Goal: Find specific page/section: Find specific page/section

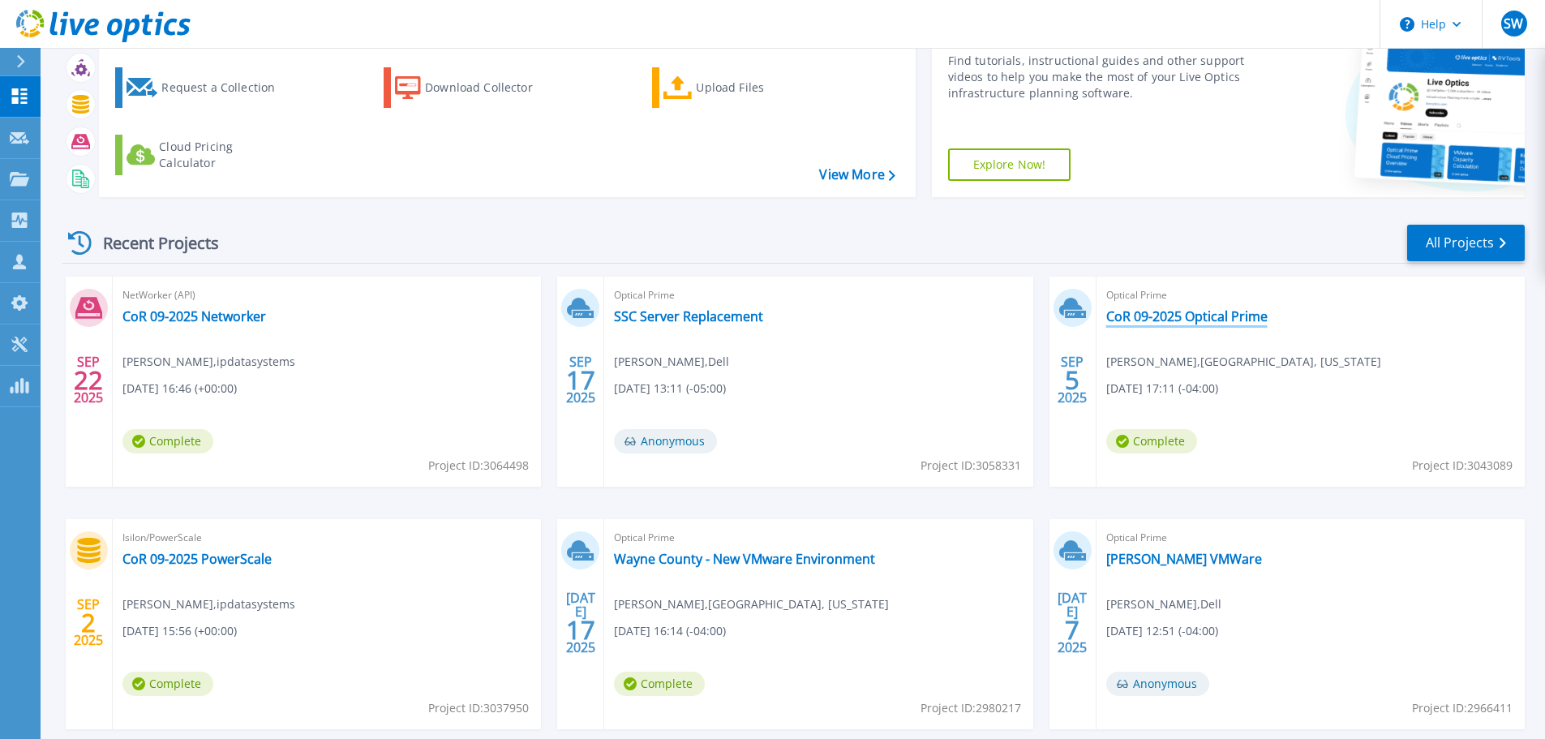
scroll to position [76, 0]
click at [1268, 318] on div "Optical Prime CoR 09-2025 Optical Prime Scott Polo , RICHMOND, VIRGINIA 09/05/2…" at bounding box center [1311, 381] width 428 height 210
drag, startPoint x: 1275, startPoint y: 321, endPoint x: 1110, endPoint y: 320, distance: 165.5
click at [1107, 320] on div "Optical Prime CoR 09-2025 Optical Prime Scott Polo , RICHMOND, VIRGINIA 09/05/2…" at bounding box center [1311, 381] width 428 height 210
copy link "CoR 09-2025 Optical Prime"
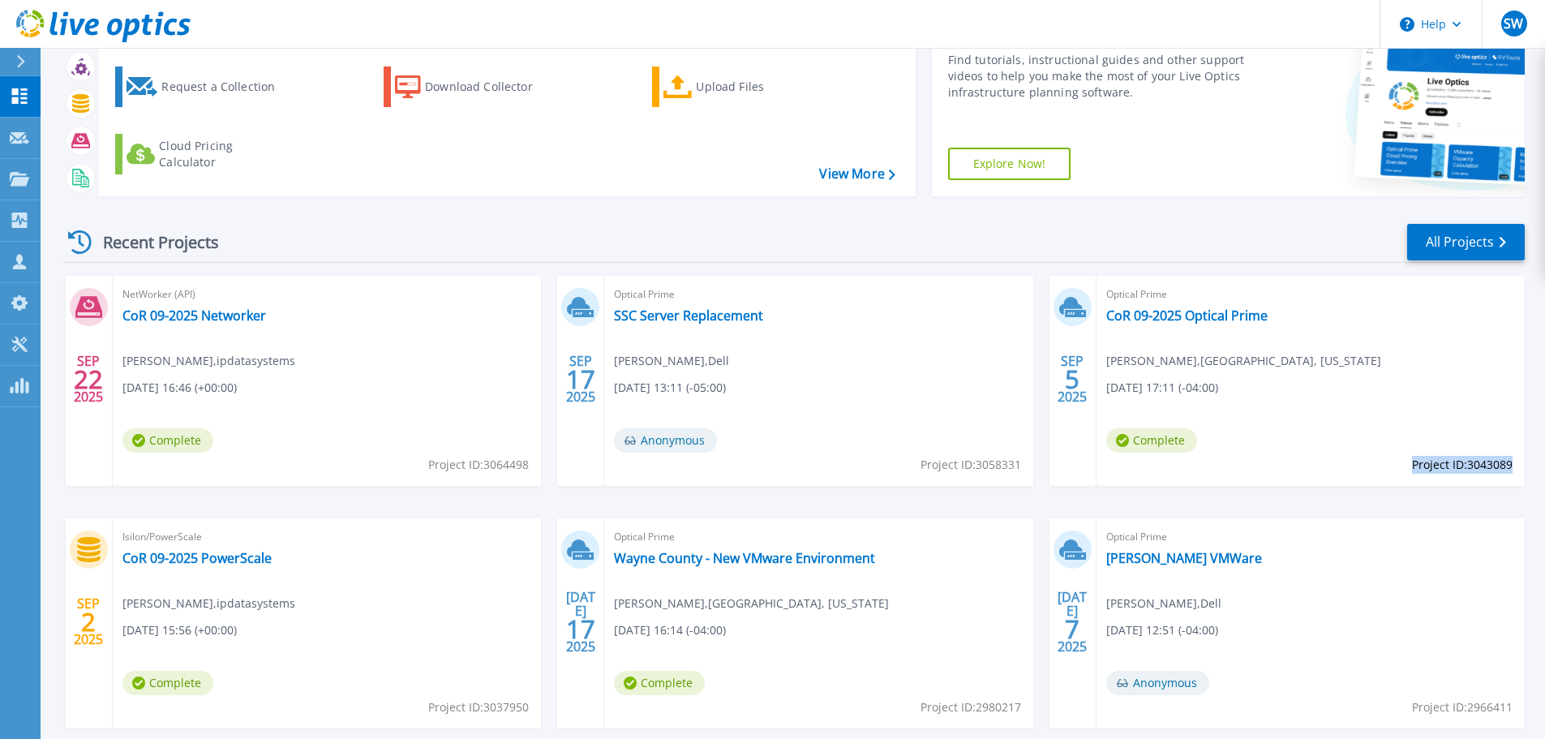
drag, startPoint x: 1412, startPoint y: 470, endPoint x: 1515, endPoint y: 472, distance: 103.0
click at [1514, 468] on div "Optical Prime CoR 09-2025 Optical Prime Scott Polo , RICHMOND, VIRGINIA 09/05/2…" at bounding box center [1311, 381] width 428 height 210
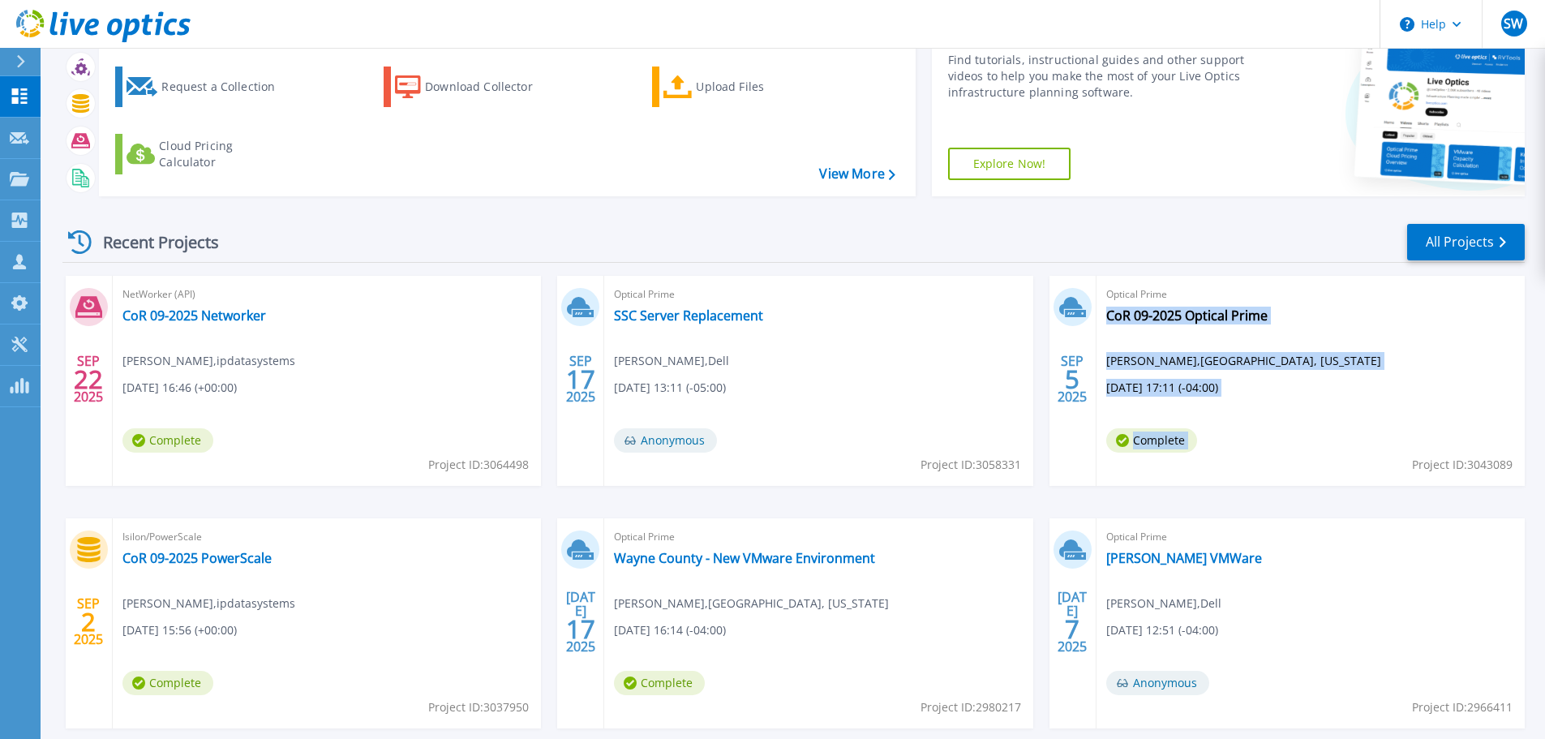
copy div "CoR 09-2025 Optical Prime Scott Polo , RICHMOND, VIRGINIA 09/05/2025, 17:11 (-0…"
click at [1399, 479] on div "Optical Prime CoR 09-2025 Optical Prime Scott Polo , RICHMOND, VIRGINIA 09/05/2…" at bounding box center [1311, 381] width 428 height 210
drag, startPoint x: 1407, startPoint y: 469, endPoint x: 1493, endPoint y: 461, distance: 86.4
click at [1493, 461] on div "Optical Prime CoR 09-2025 Optical Prime Scott Polo , RICHMOND, VIRGINIA 09/05/2…" at bounding box center [1311, 381] width 428 height 210
click at [1486, 465] on span "Project ID: 3043089" at bounding box center [1462, 465] width 101 height 18
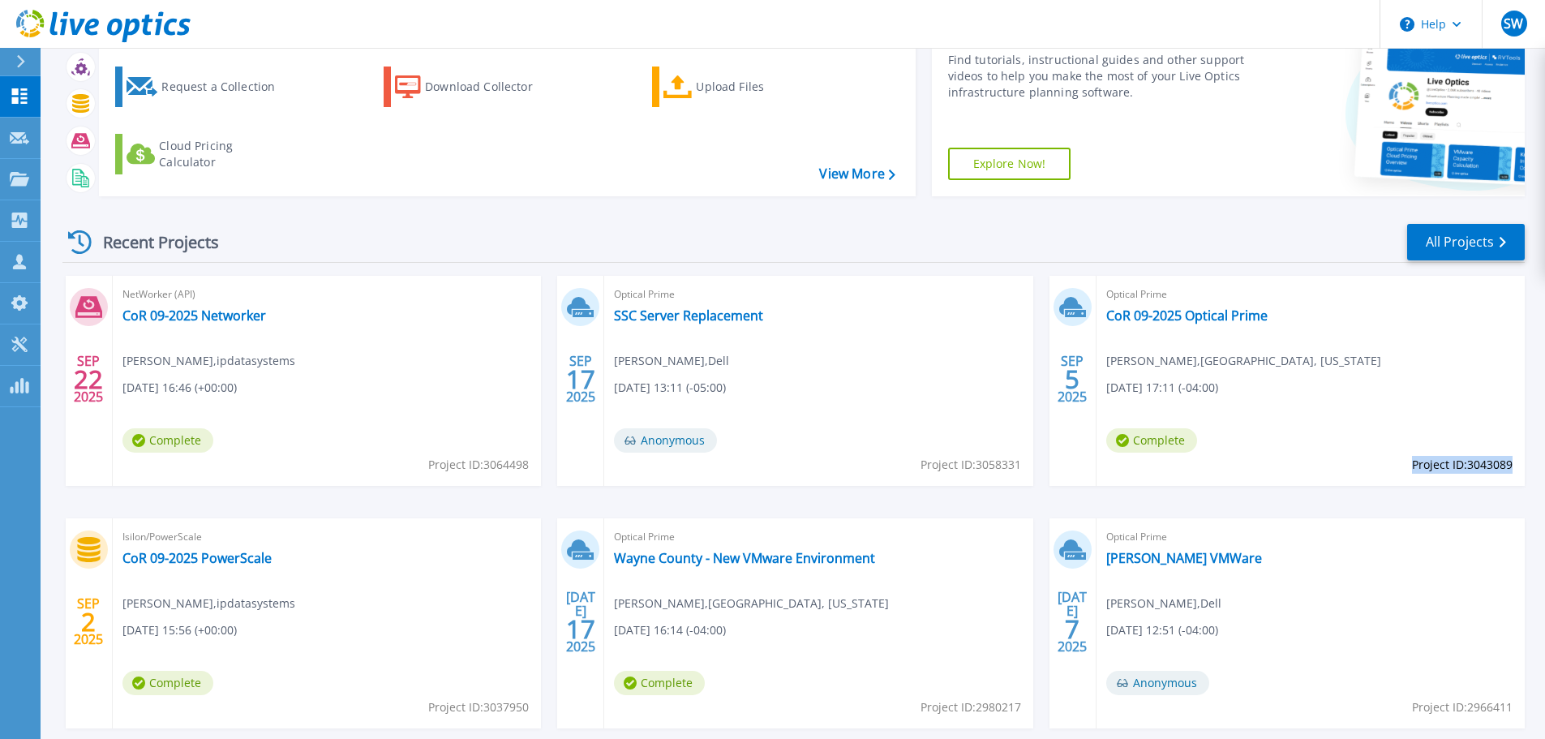
drag, startPoint x: 1510, startPoint y: 462, endPoint x: 1412, endPoint y: 467, distance: 98.3
click at [1412, 467] on span "Project ID: 3043089" at bounding box center [1462, 465] width 101 height 18
copy span "Project ID: 3043089"
drag, startPoint x: 267, startPoint y: 563, endPoint x: 124, endPoint y: 563, distance: 142.8
click at [124, 563] on div "Isilon/PowerScale CoR 09-2025 PowerScale Steve Woods , ipdatasystems 09/02/2025…" at bounding box center [327, 623] width 428 height 210
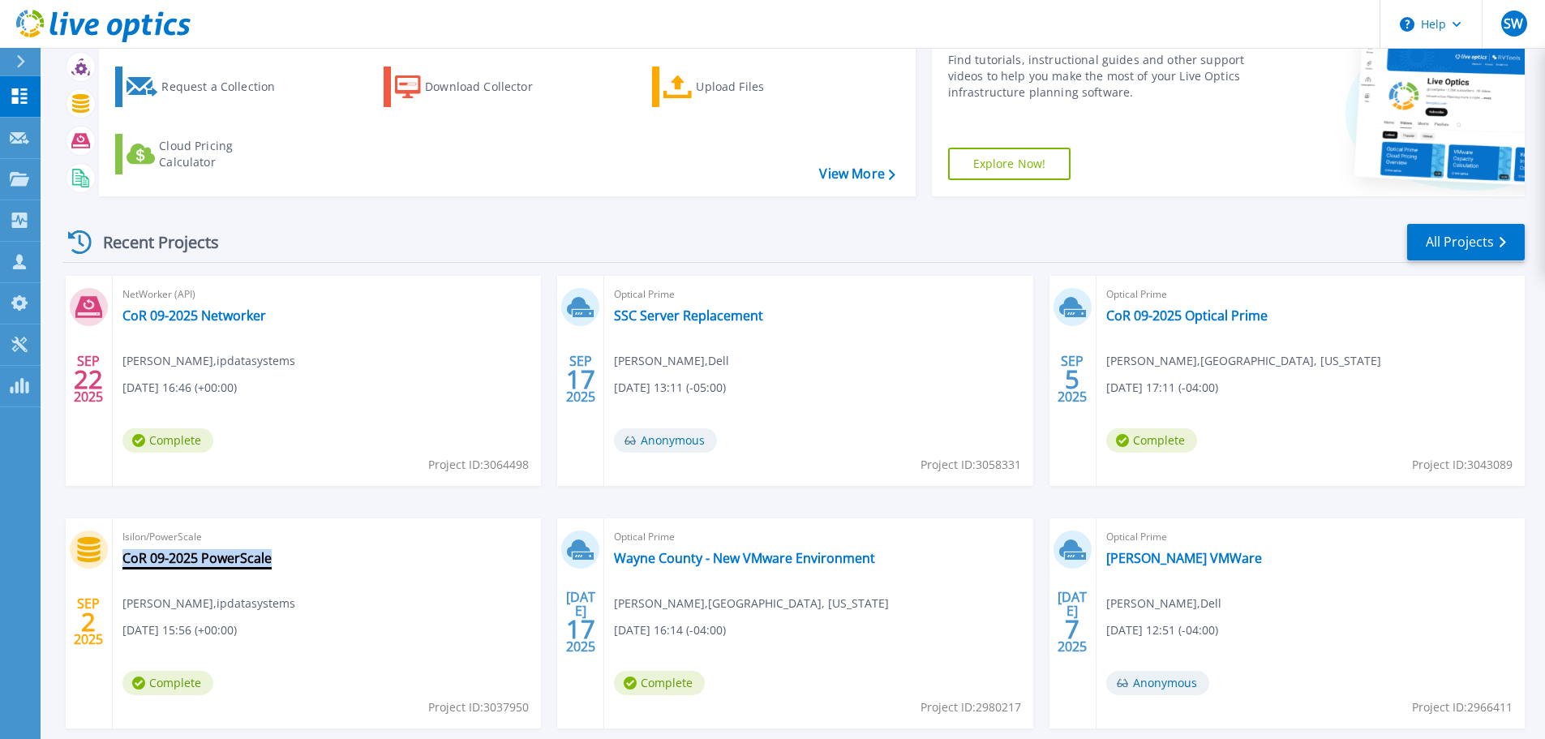
copy link "CoR 09-2025 PowerScale"
drag, startPoint x: 326, startPoint y: 617, endPoint x: 479, endPoint y: 702, distance: 174.3
click at [326, 618] on div "Isilon/PowerScale CoR 09-2025 PowerScale Steve Woods , ipdatasystems 09/02/2025…" at bounding box center [327, 623] width 428 height 210
drag, startPoint x: 528, startPoint y: 708, endPoint x: 427, endPoint y: 713, distance: 101.5
click at [428, 713] on span "Project ID: 3037950" at bounding box center [478, 707] width 101 height 18
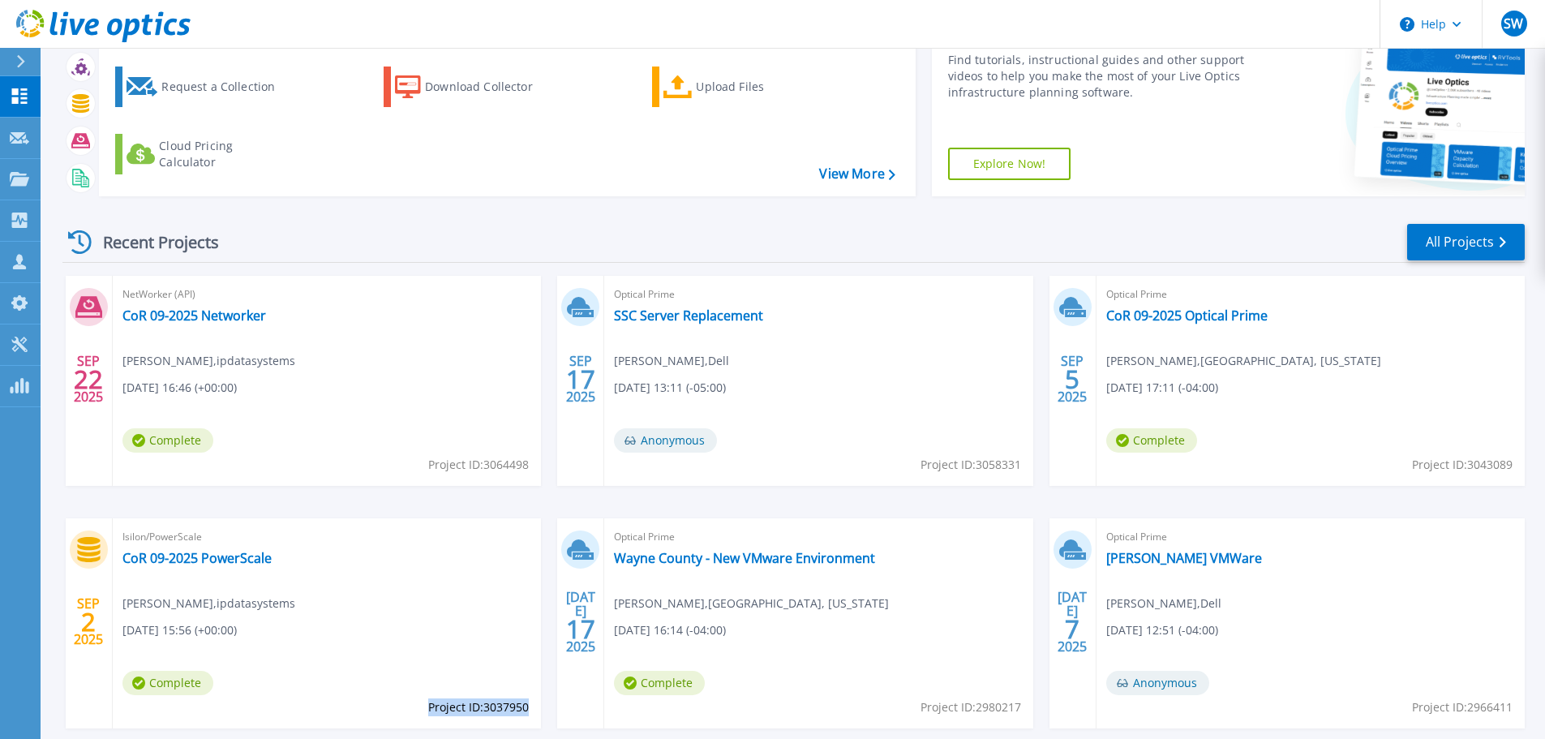
copy span "Project ID: 3037950"
drag, startPoint x: 269, startPoint y: 317, endPoint x: 118, endPoint y: 324, distance: 151.9
click at [115, 323] on div "NetWorker (API) CoR 09-2025 Networker Steve Woods , ipdatasystems 09/22/2025, 1…" at bounding box center [327, 381] width 428 height 210
copy link "CoR 09-2025 Networker"
drag, startPoint x: 390, startPoint y: 434, endPoint x: 428, endPoint y: 452, distance: 42.1
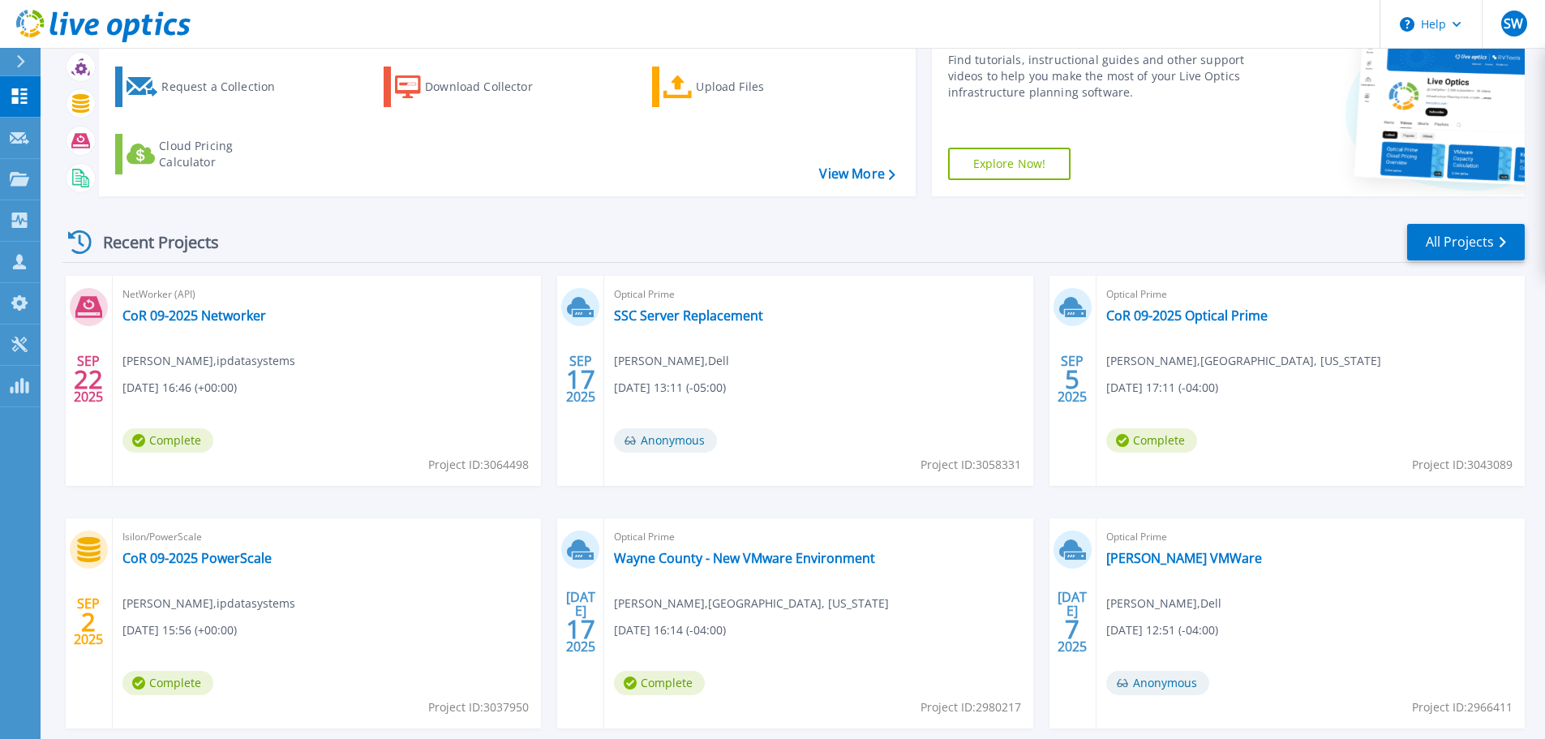
click at [390, 434] on div "NetWorker (API) CoR 09-2025 Networker Steve Woods , ipdatasystems 09/22/2025, 1…" at bounding box center [327, 381] width 428 height 210
drag, startPoint x: 529, startPoint y: 470, endPoint x: 427, endPoint y: 472, distance: 102.2
click at [428, 472] on span "Project ID: 3064498" at bounding box center [478, 465] width 101 height 18
copy span "Project ID: 3064498"
click at [1181, 313] on link "CoR 09-2025 Optical Prime" at bounding box center [1186, 315] width 161 height 16
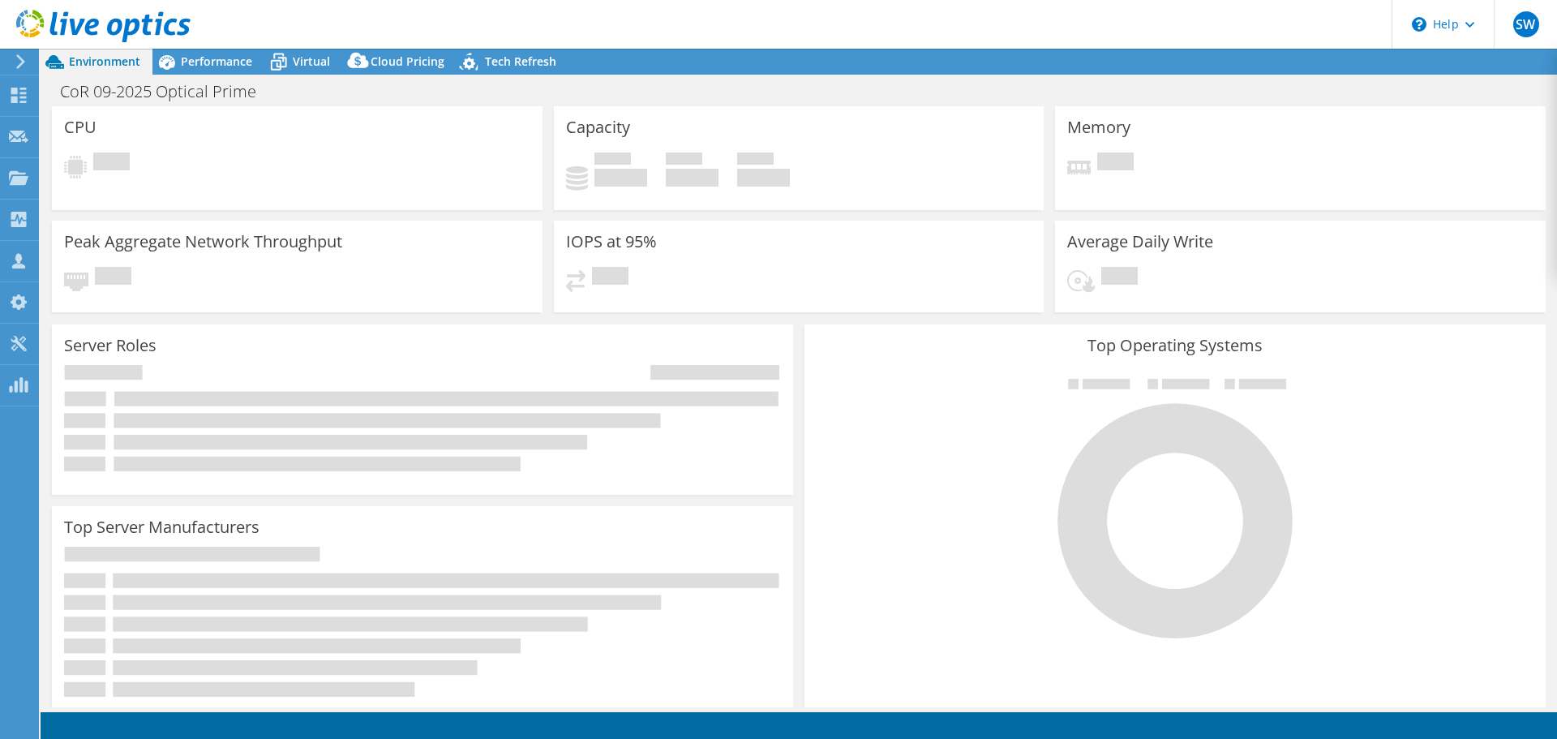
select select "USEast"
select select "USD"
